Goal: Transaction & Acquisition: Download file/media

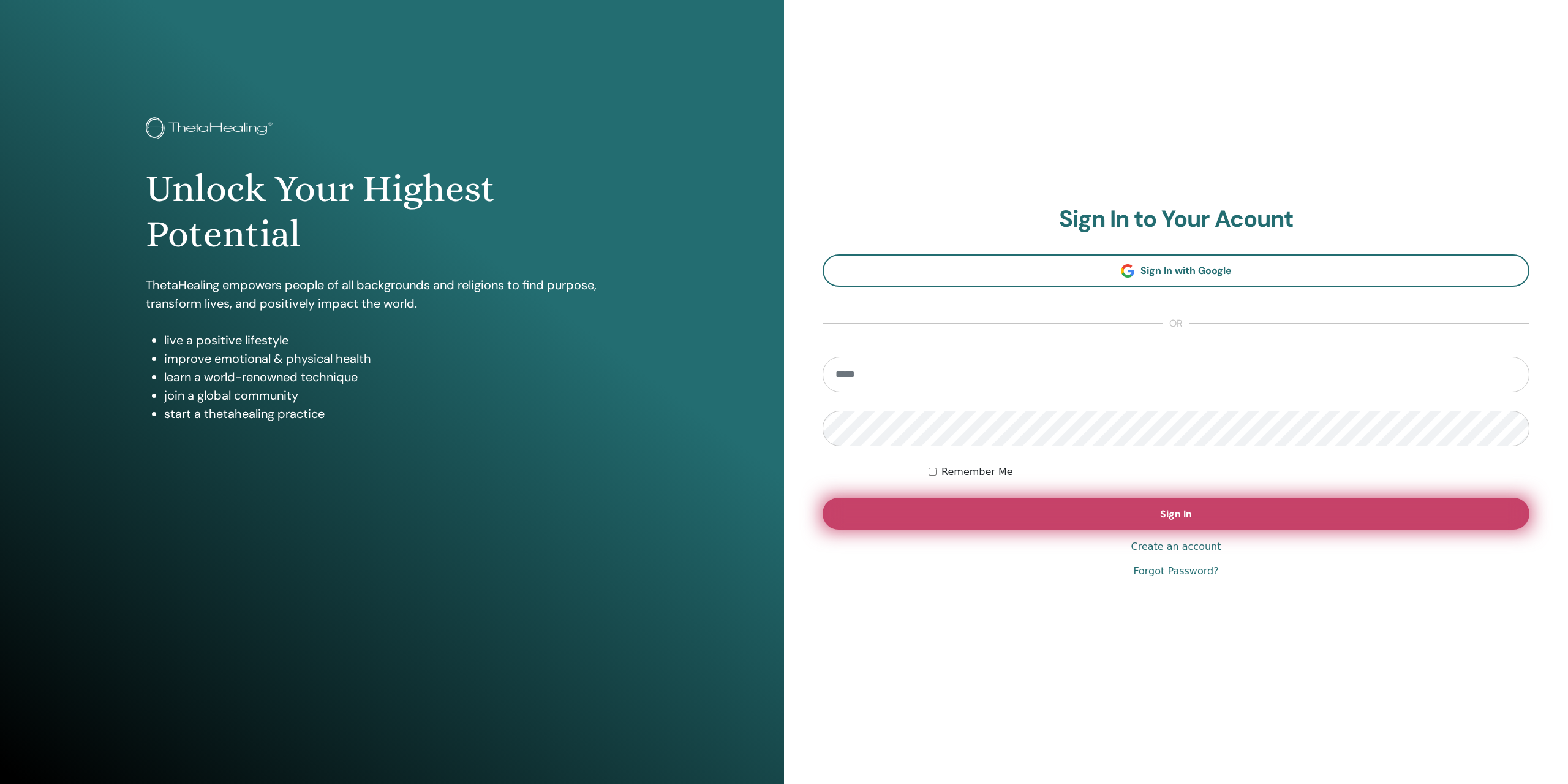
type input "**********"
click at [1174, 504] on button "Sign In" at bounding box center [1176, 514] width 707 height 32
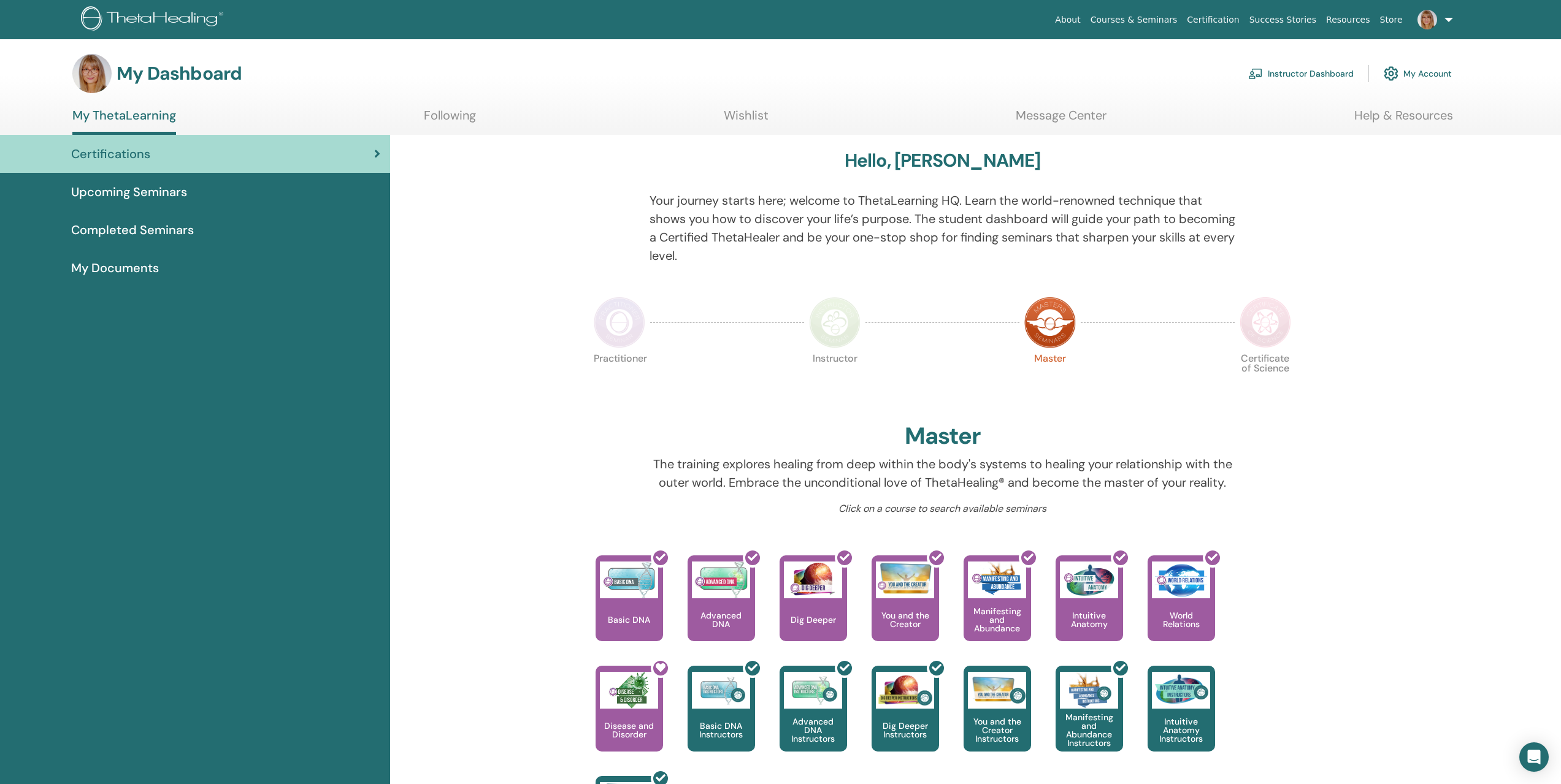
click at [129, 266] on span "My Documents" at bounding box center [115, 268] width 88 height 19
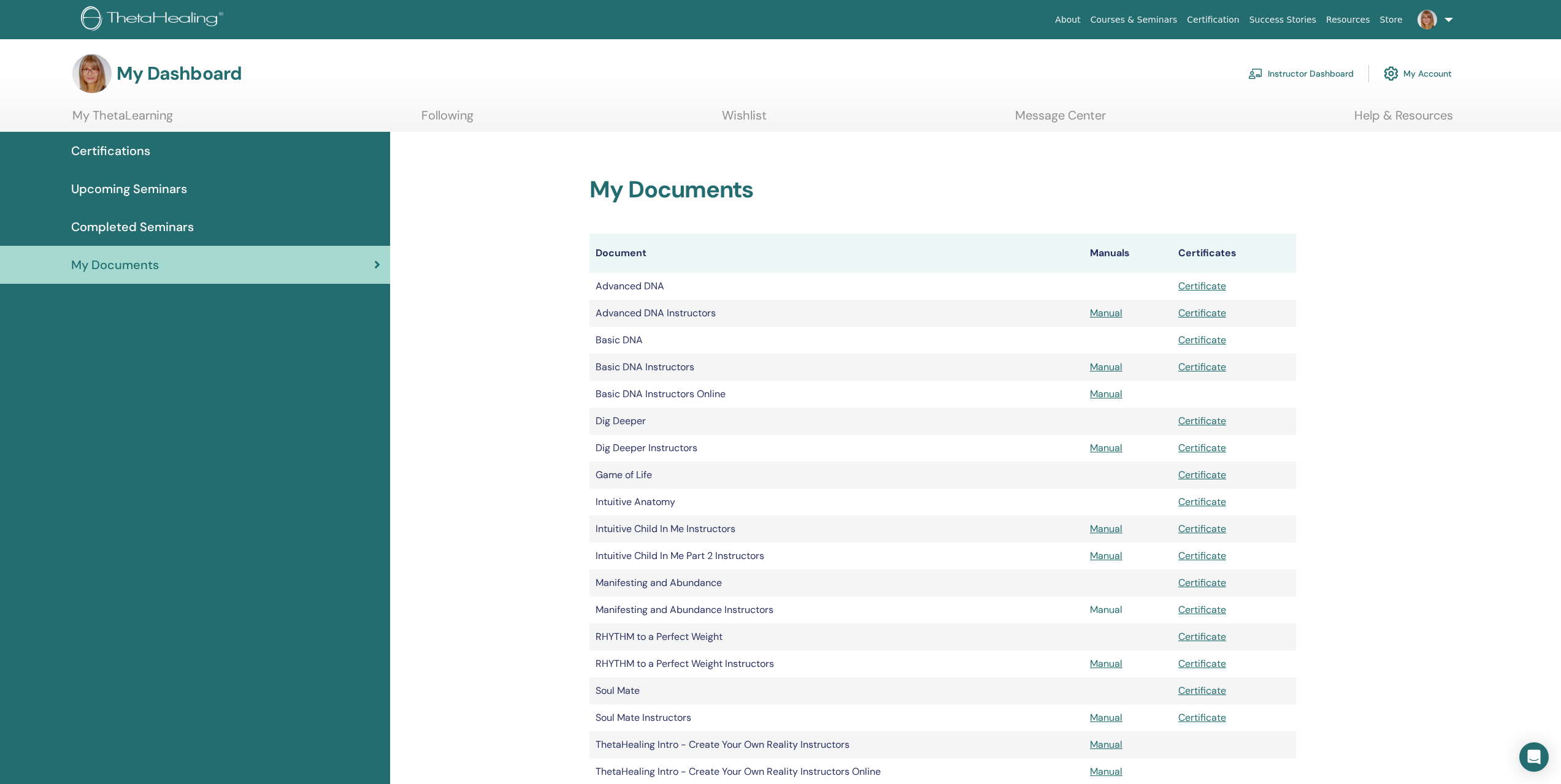
click at [1113, 609] on link "Manual" at bounding box center [1105, 610] width 32 height 13
